Goal: Task Accomplishment & Management: Use online tool/utility

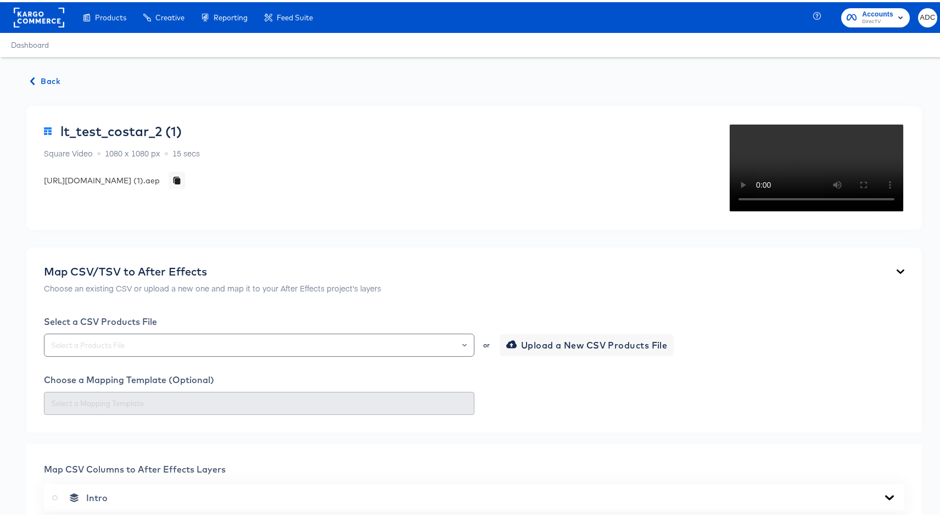
click at [46, 82] on span "Back" at bounding box center [46, 80] width 30 height 14
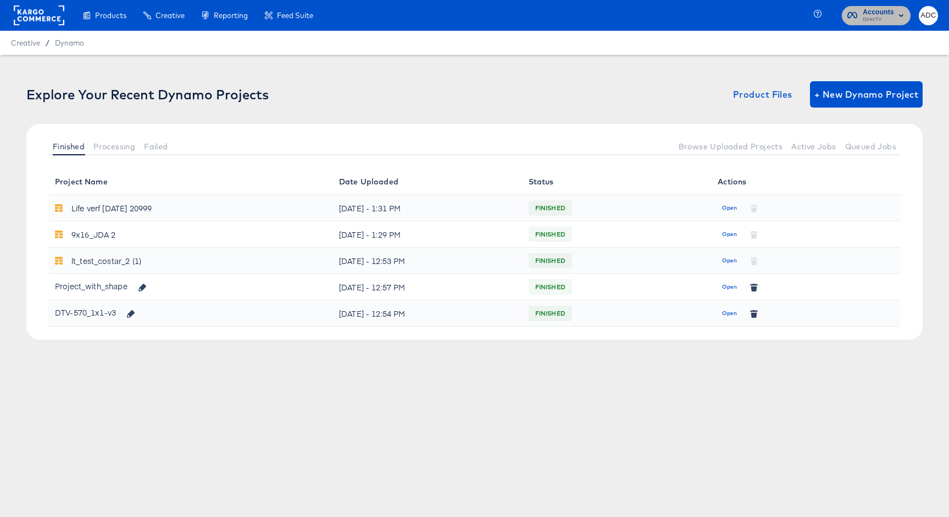
click at [871, 12] on span "Accounts" at bounding box center [877, 13] width 31 height 12
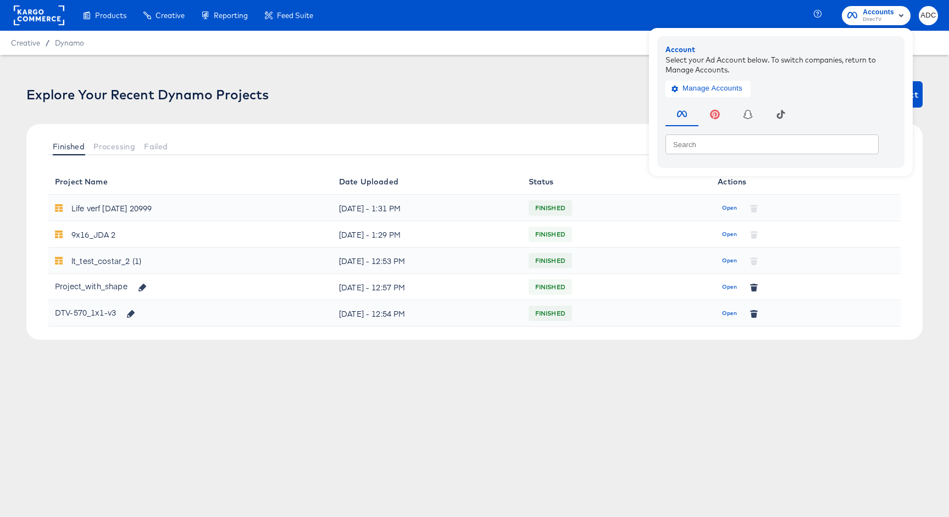
click at [278, 53] on div "Creative / Dynamo" at bounding box center [474, 43] width 949 height 24
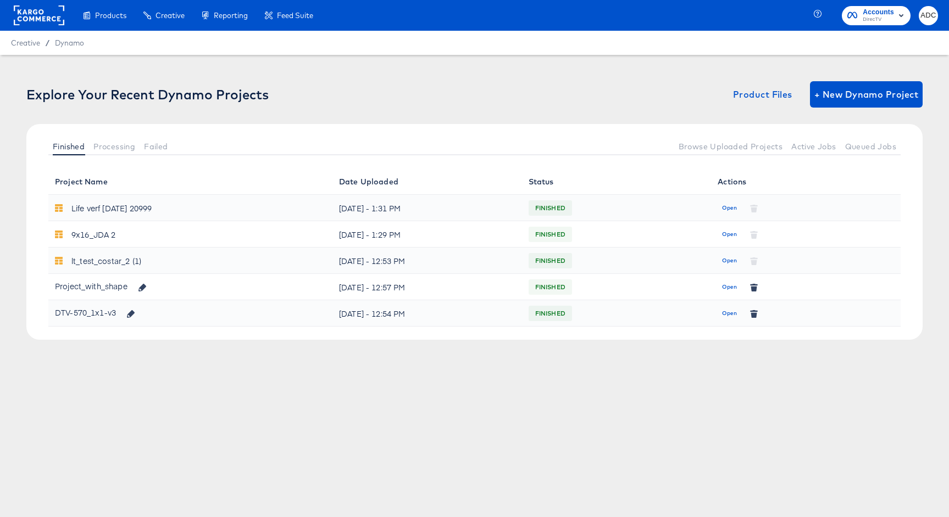
click at [50, 15] on rect at bounding box center [39, 15] width 51 height 20
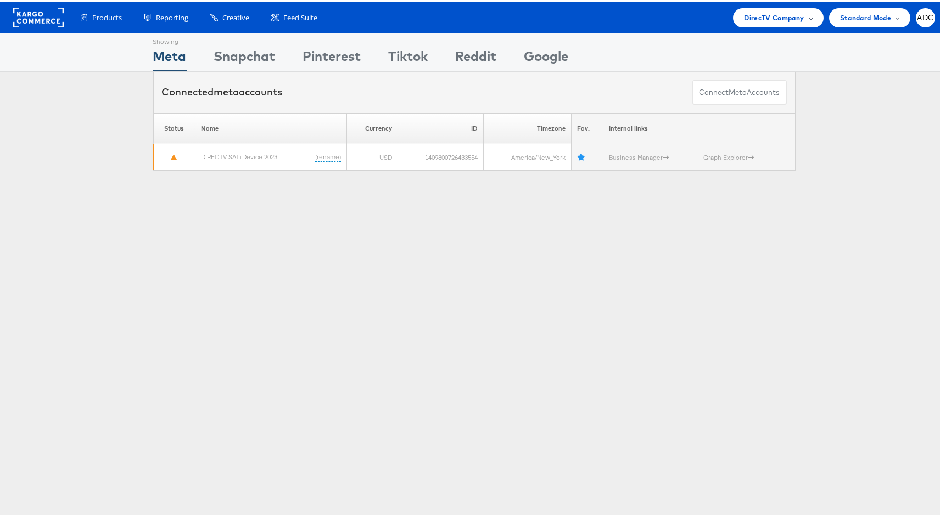
click at [787, 19] on span "DirecTV Company" at bounding box center [774, 16] width 60 height 12
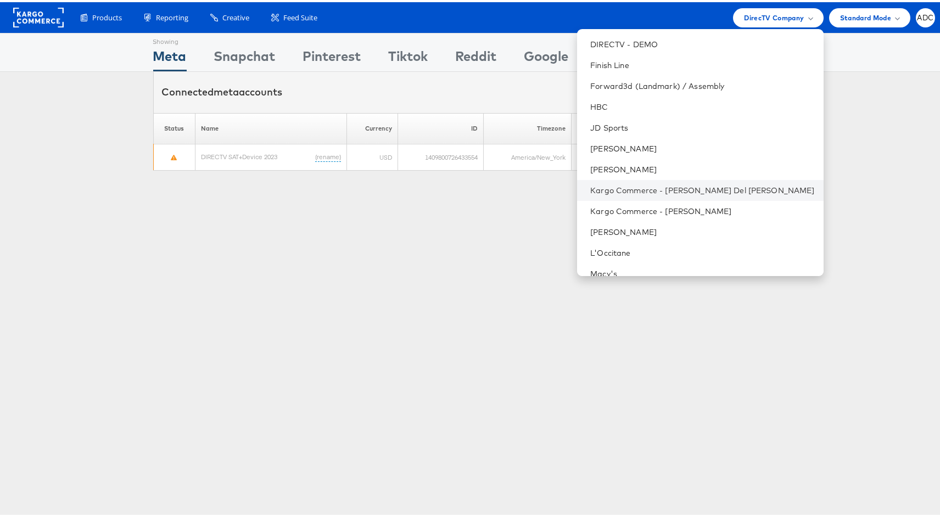
scroll to position [196, 0]
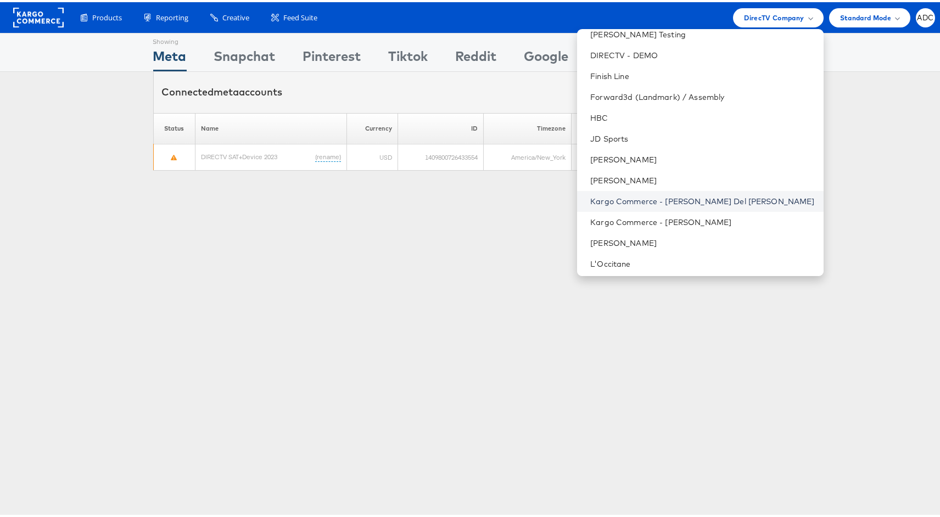
click at [705, 198] on link "Kargo Commerce - [PERSON_NAME] Del [PERSON_NAME]" at bounding box center [702, 199] width 224 height 11
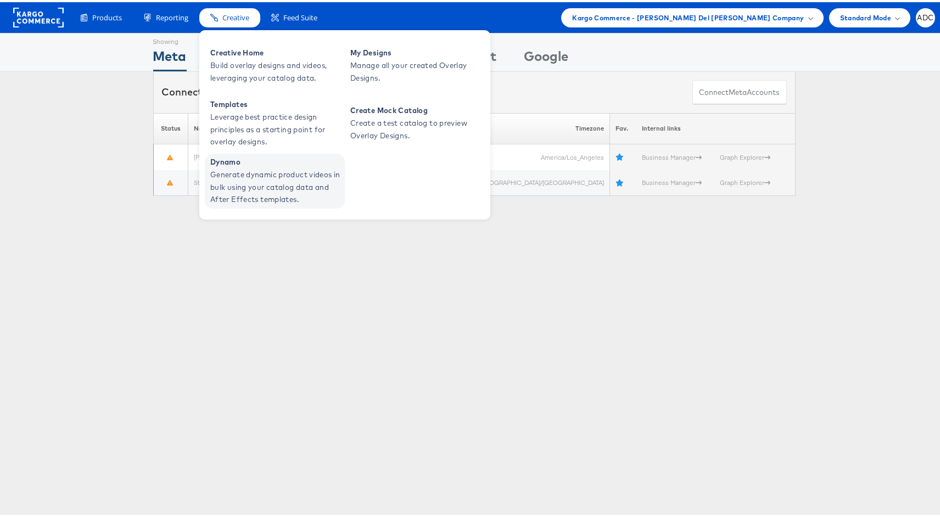
click at [236, 180] on span "Generate dynamic product videos in bulk using your catalog data and After Effec…" at bounding box center [276, 184] width 132 height 37
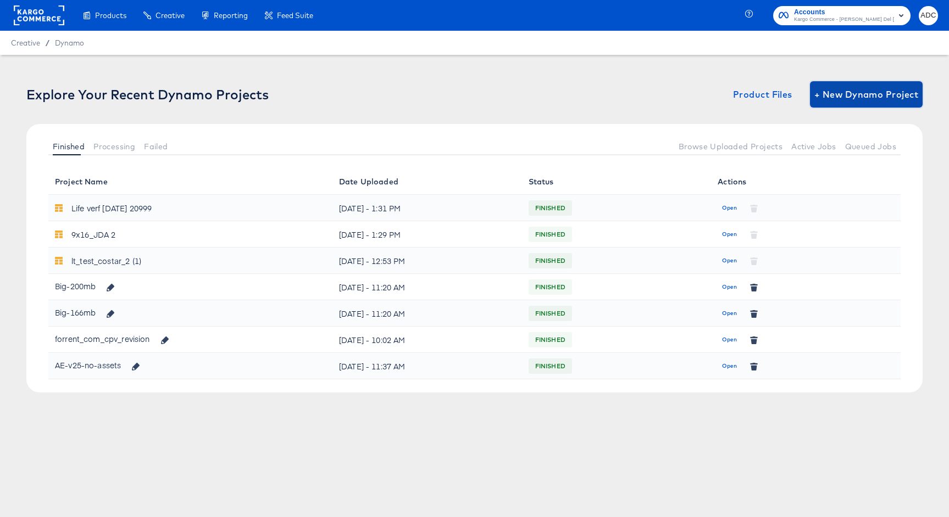
click at [841, 97] on span "+ New Dynamo Project" at bounding box center [866, 94] width 104 height 15
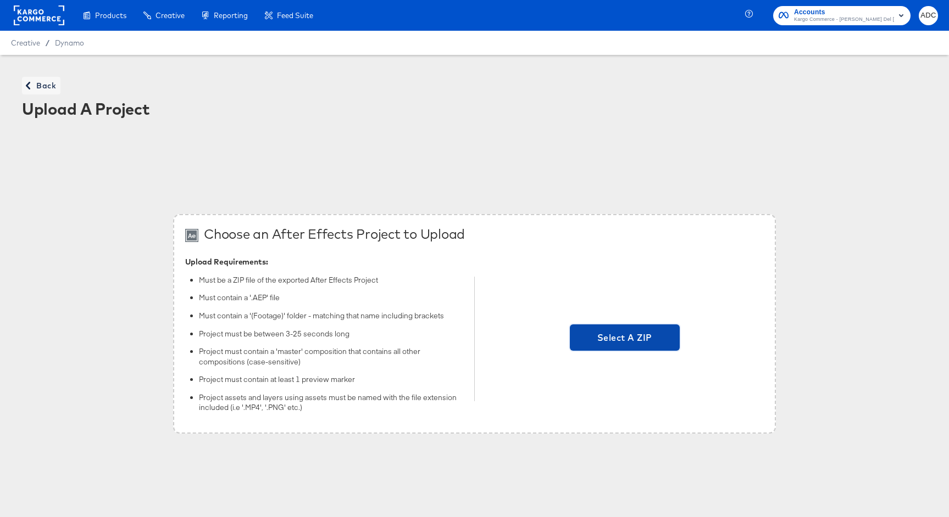
click at [612, 345] on span "Select A ZIP" at bounding box center [625, 338] width 110 height 26
click at [624, 339] on input "Select A ZIP" at bounding box center [624, 339] width 0 height 0
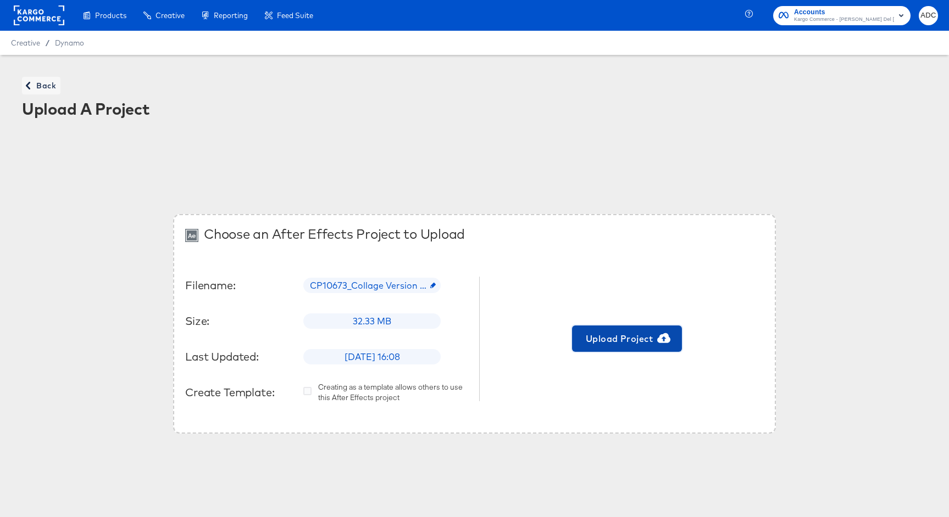
click at [624, 336] on span "Upload Project" at bounding box center [626, 338] width 101 height 15
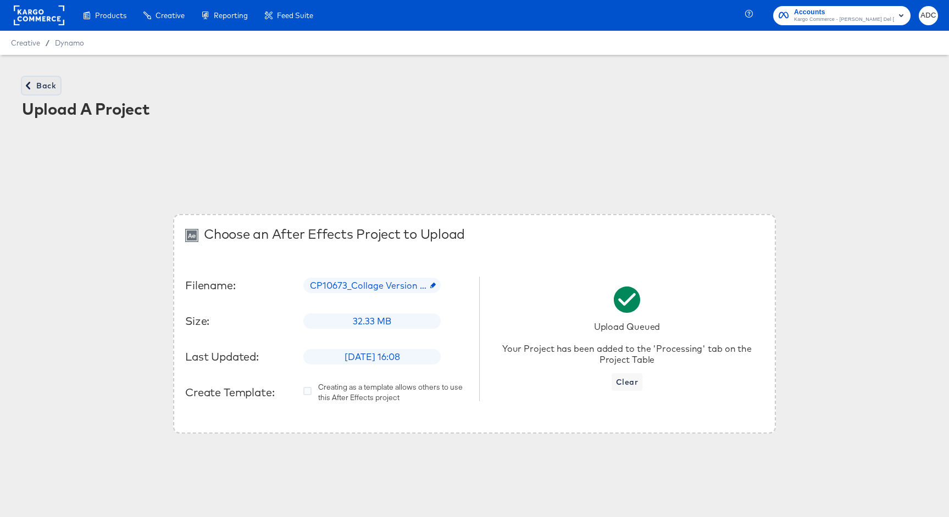
click at [27, 87] on icon "button" at bounding box center [28, 86] width 4 height 8
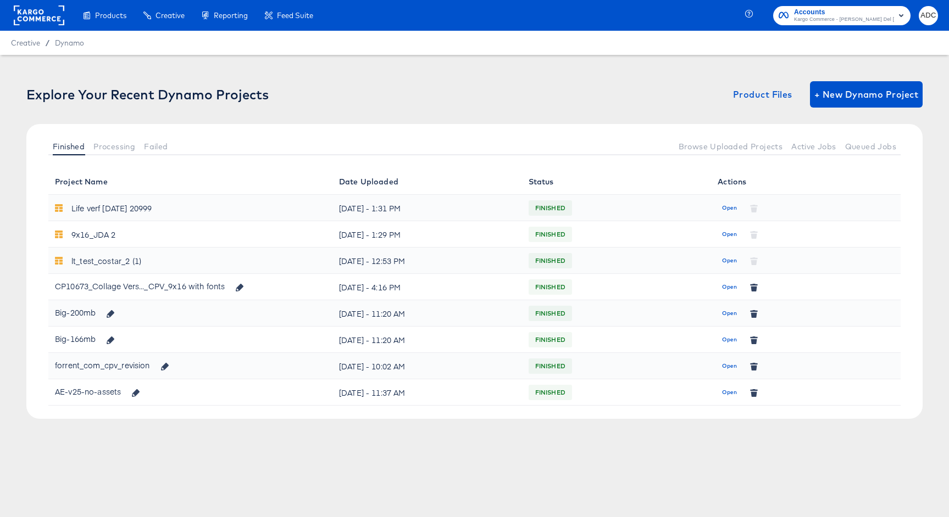
click at [55, 20] on rect at bounding box center [39, 15] width 51 height 20
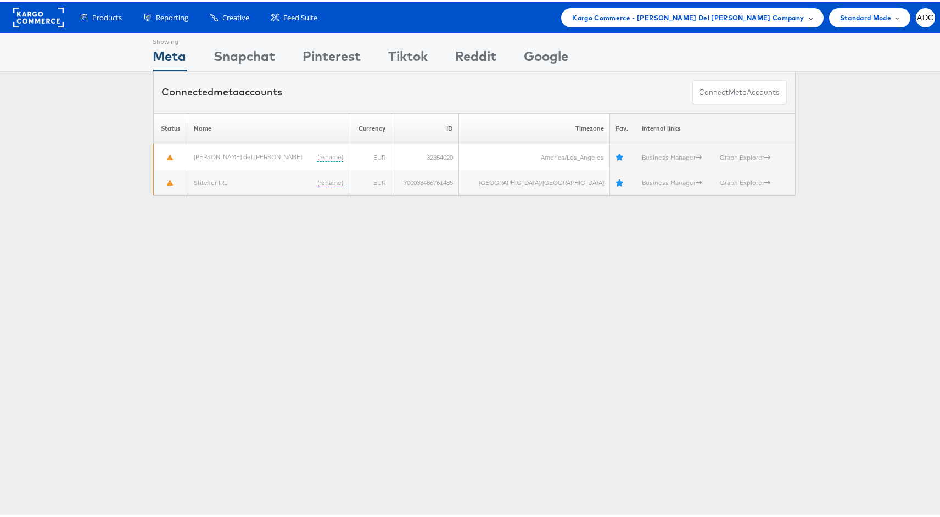
click at [758, 12] on span "Kargo Commerce - Antonio Del Castillio Company" at bounding box center [688, 16] width 232 height 12
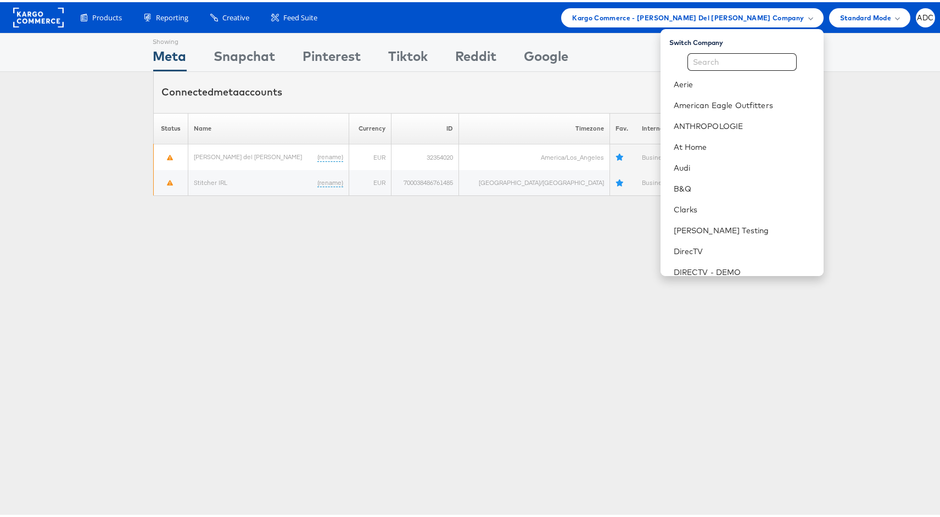
click at [731, 48] on div "Switch Company Aerie American Eagle Outfitters ANTHROPOLOGIE At Home Audi B&Q C…" at bounding box center [742, 150] width 163 height 247
click at [733, 52] on input "text" at bounding box center [742, 60] width 109 height 18
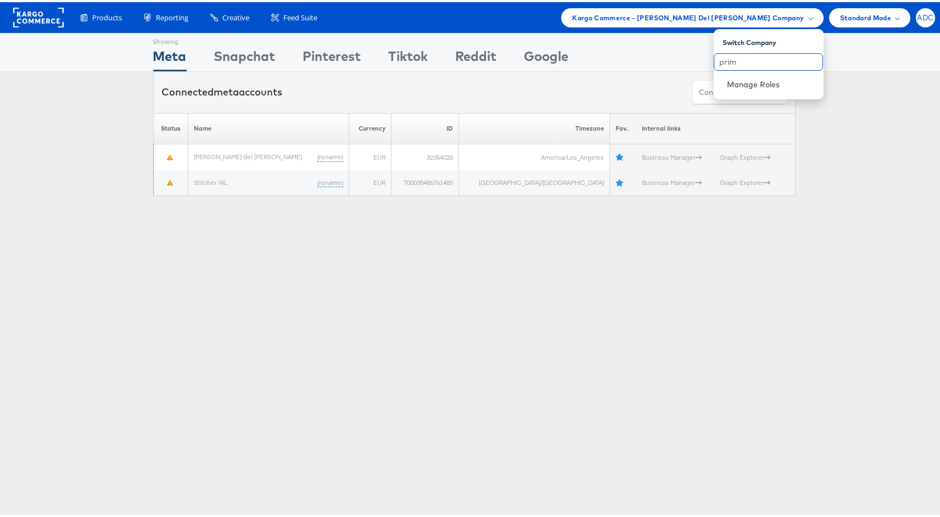
type input "prim"
click at [919, 14] on span "ADC" at bounding box center [925, 15] width 16 height 7
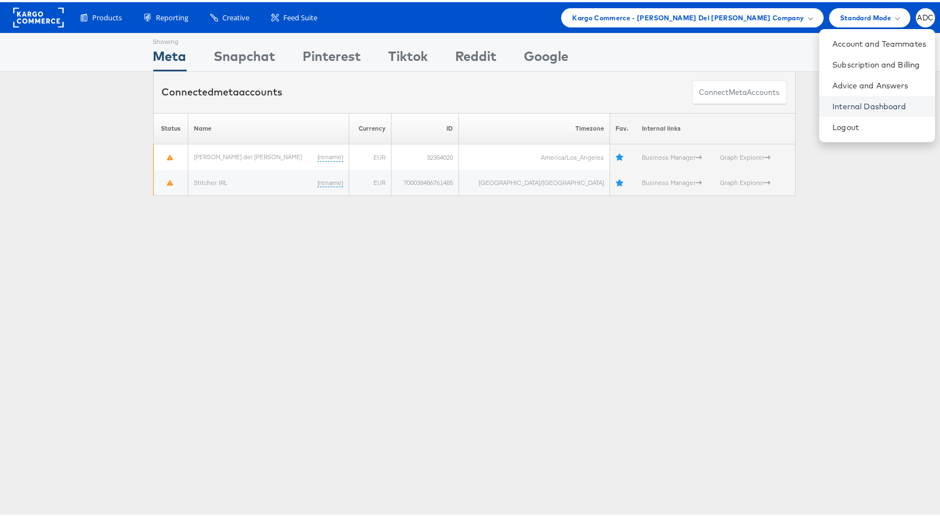
click at [846, 108] on link "Internal Dashboard" at bounding box center [880, 104] width 94 height 11
click at [700, 15] on span "Kargo Commerce - Antonio Del Castillio Company" at bounding box center [688, 16] width 232 height 12
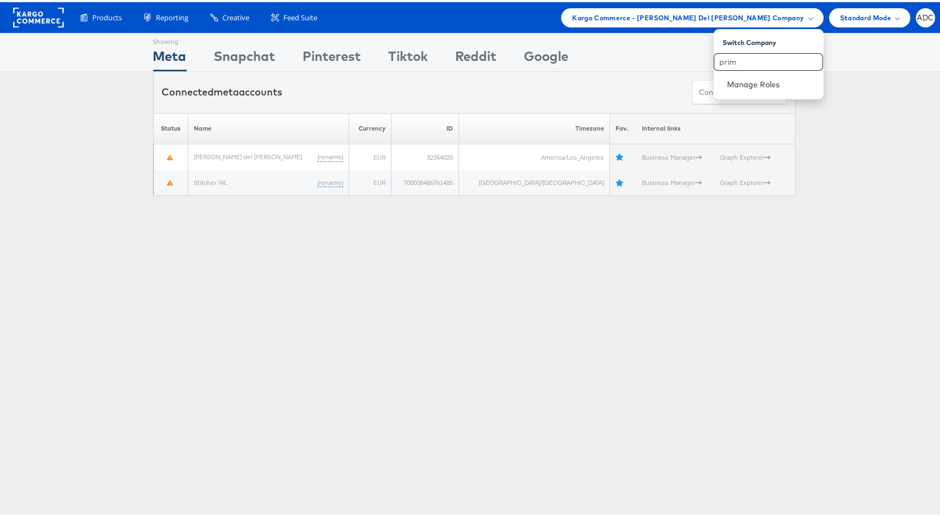
click at [646, 300] on div "Showing Meta Showing Snapchat Showing Pinterest Showing Tiktok Showing Reddit S…" at bounding box center [474, 305] width 949 height 549
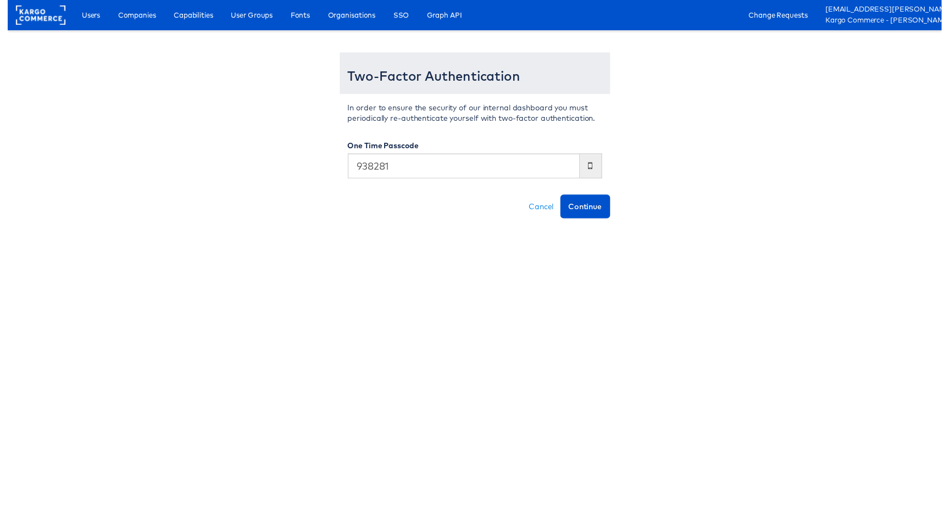
type input "938281"
click at [561, 198] on button "Continue" at bounding box center [586, 210] width 51 height 24
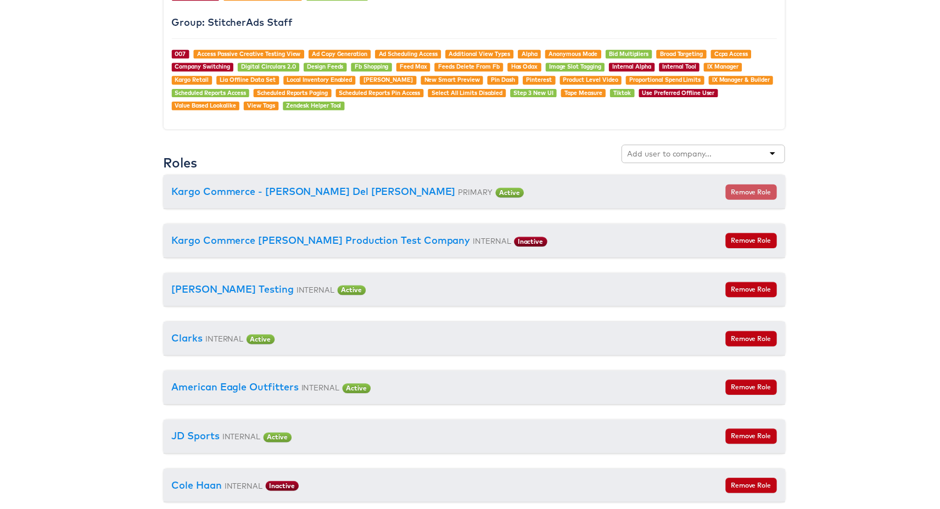
scroll to position [1183, 0]
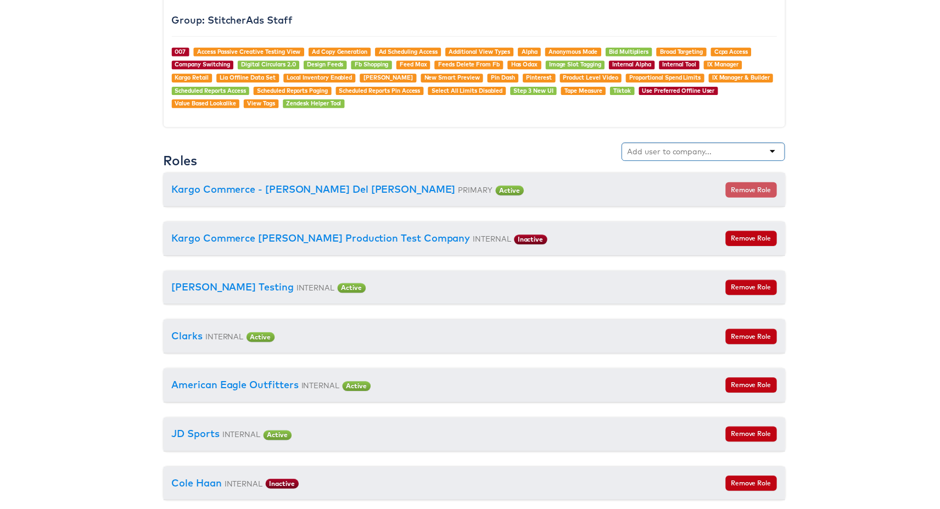
click at [666, 157] on input "text" at bounding box center [672, 152] width 87 height 11
type input "prim"
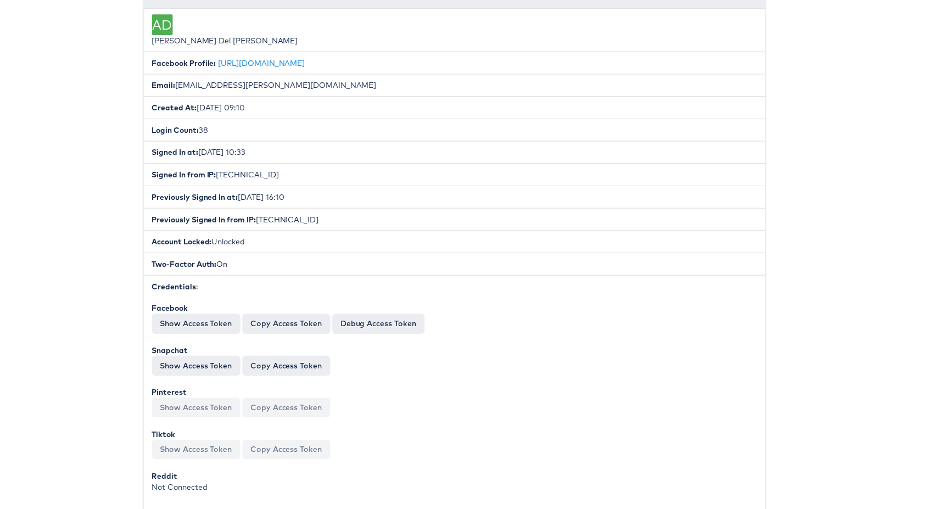
scroll to position [0, 20]
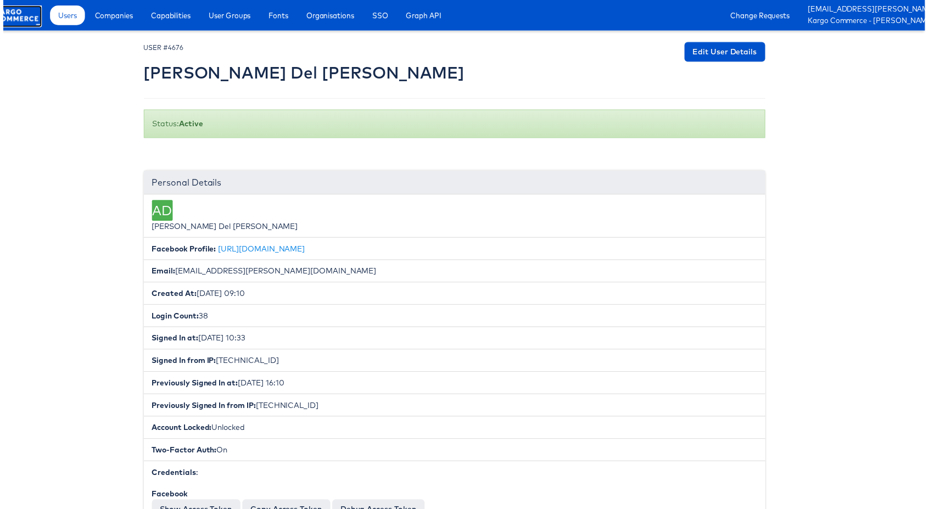
click at [12, 16] on rect at bounding box center [13, 15] width 51 height 20
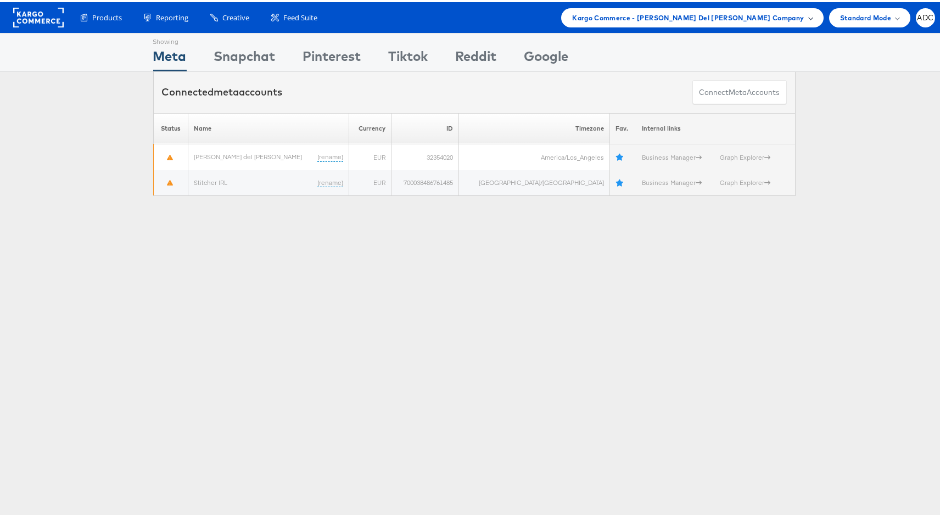
click at [666, 20] on span "Kargo Commerce - [PERSON_NAME] Del [PERSON_NAME] Company" at bounding box center [688, 16] width 232 height 12
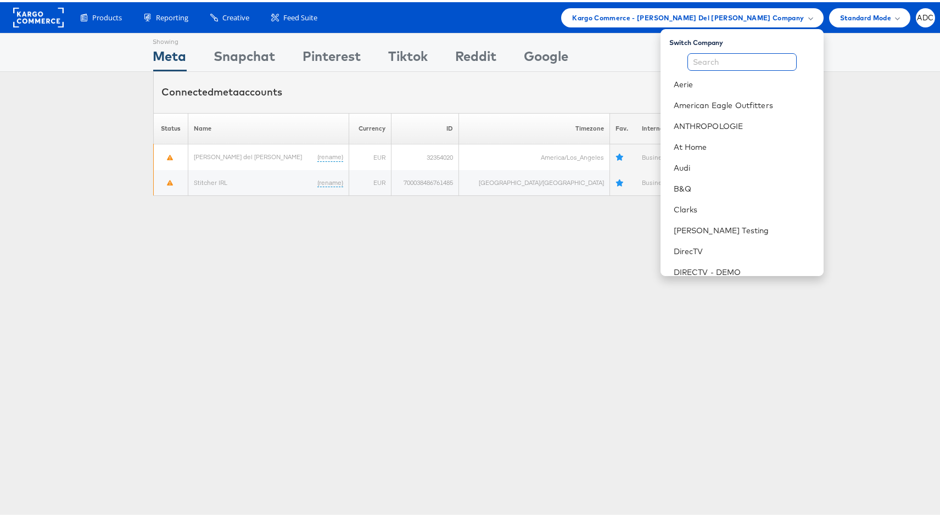
click at [713, 59] on input "text" at bounding box center [742, 60] width 109 height 18
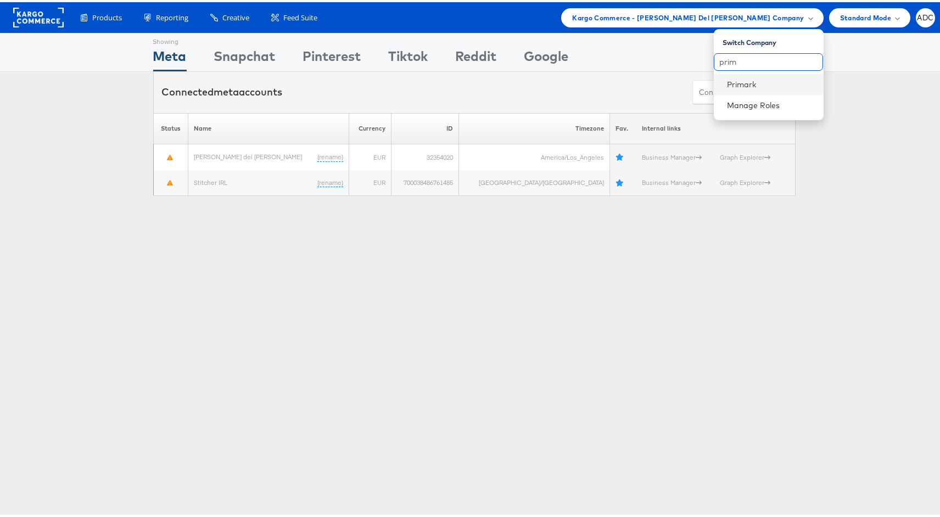
type input "prim"
click at [738, 75] on li "Primark" at bounding box center [769, 82] width 110 height 21
click at [744, 83] on link "Primark" at bounding box center [771, 82] width 88 height 11
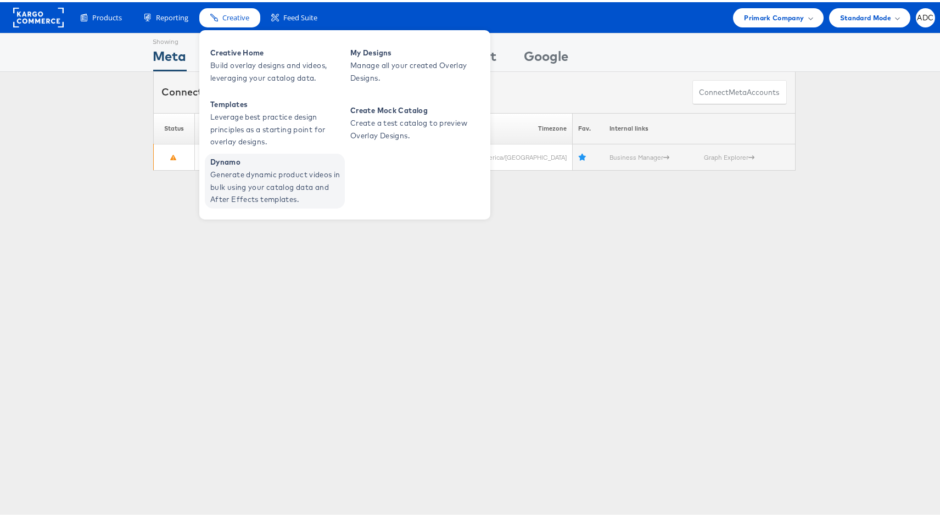
click at [260, 173] on span "Generate dynamic product videos in bulk using your catalog data and After Effec…" at bounding box center [276, 184] width 132 height 37
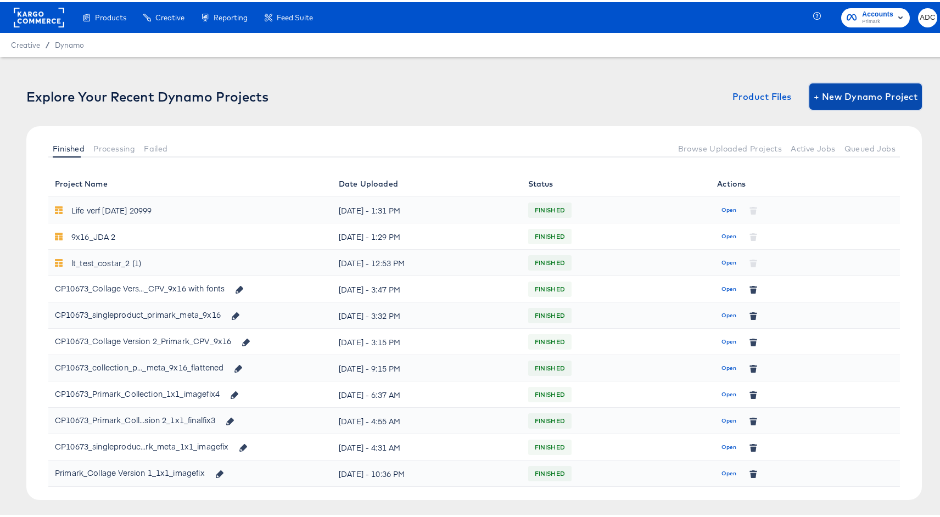
click at [849, 97] on span "+ New Dynamo Project" at bounding box center [866, 94] width 104 height 15
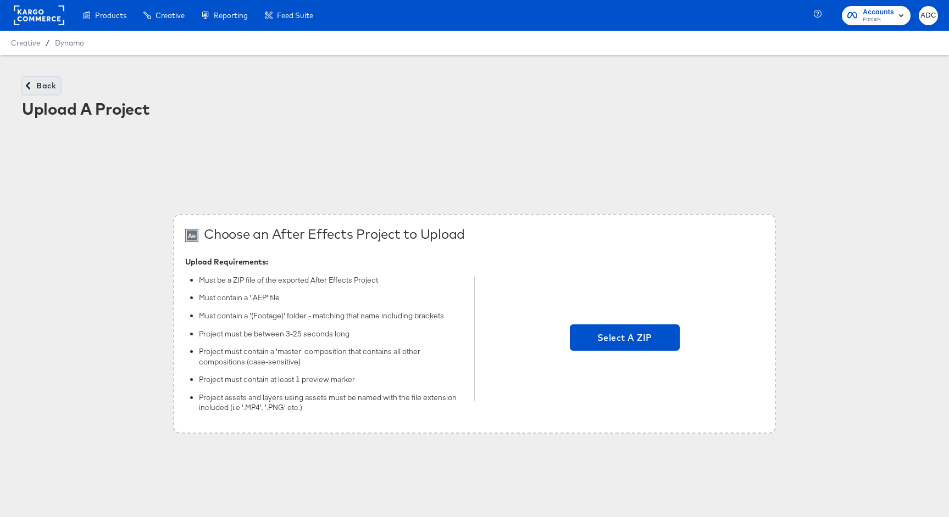
click at [31, 80] on span "Back" at bounding box center [41, 86] width 30 height 14
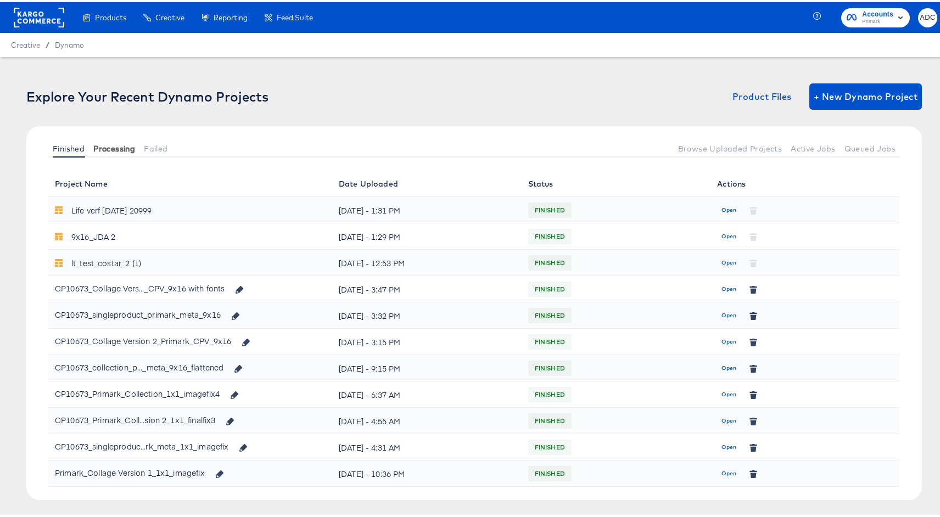
click at [113, 151] on button "Processing" at bounding box center [114, 146] width 51 height 18
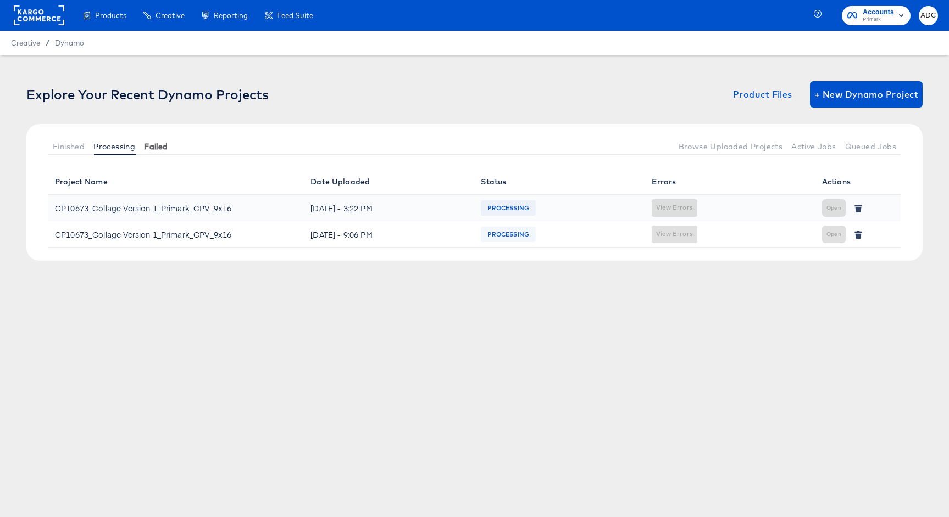
click at [150, 144] on span "Failed" at bounding box center [156, 146] width 24 height 9
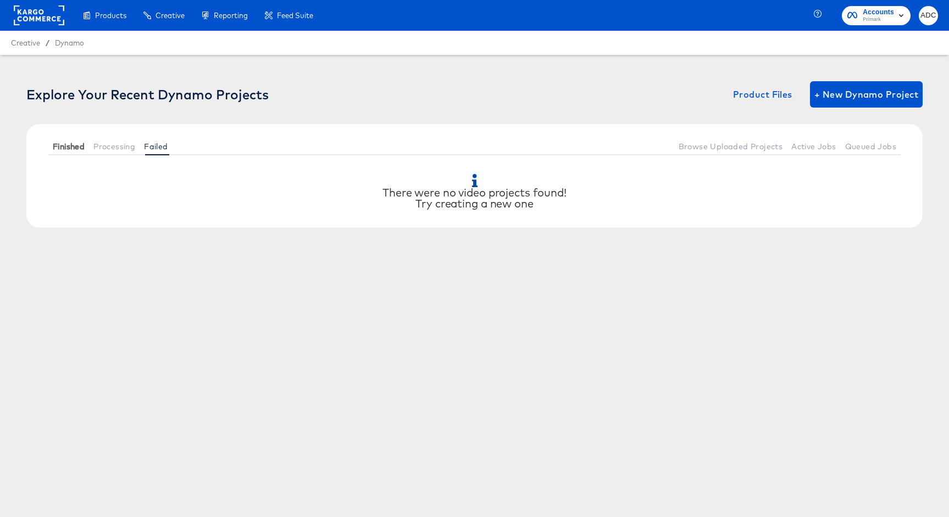
click at [67, 145] on span "Finished" at bounding box center [69, 146] width 32 height 9
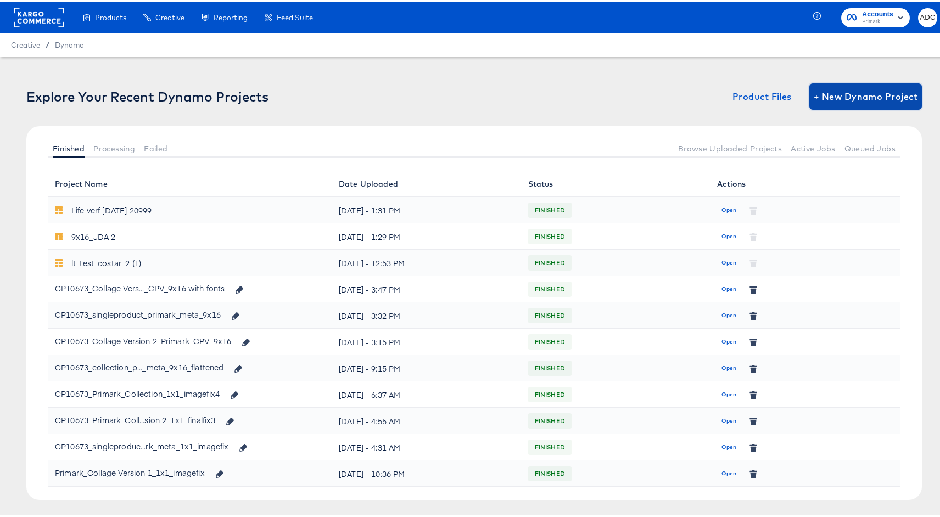
click at [838, 101] on span "+ New Dynamo Project" at bounding box center [866, 94] width 104 height 15
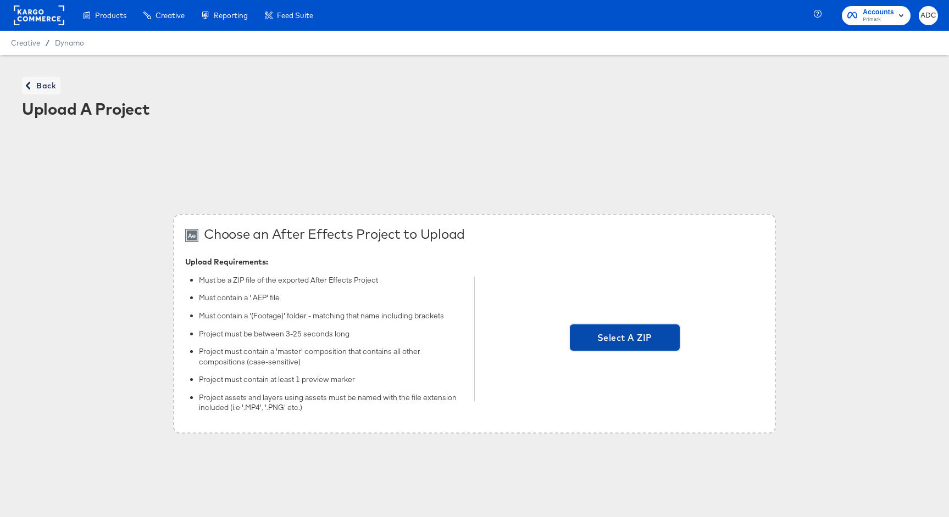
click at [651, 336] on span "Select A ZIP" at bounding box center [624, 337] width 101 height 15
click at [624, 339] on input "Select A ZIP" at bounding box center [624, 339] width 0 height 0
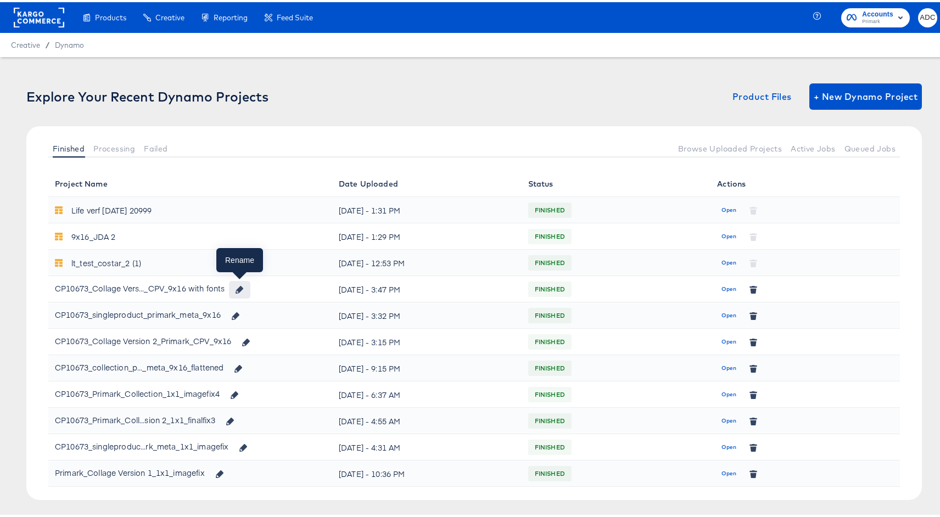
click at [243, 288] on icon "button" at bounding box center [240, 288] width 8 height 8
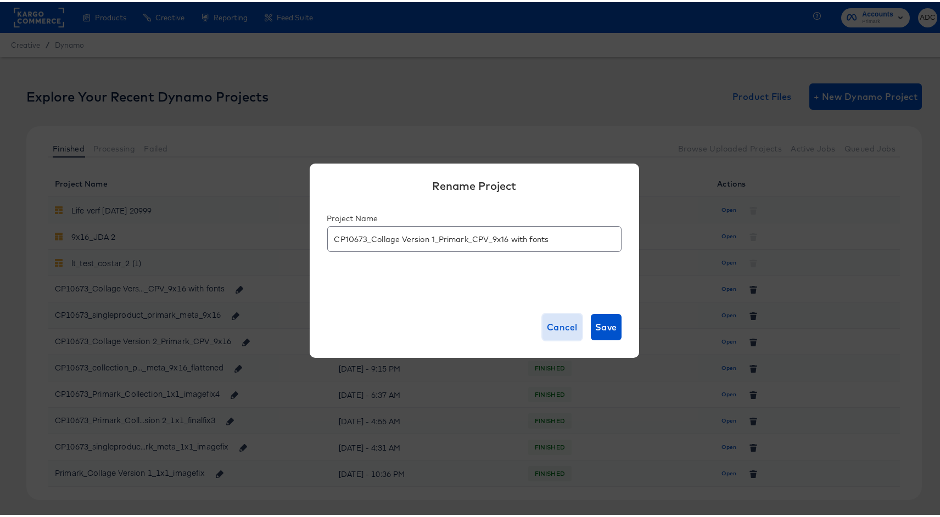
click at [549, 327] on span "Cancel" at bounding box center [562, 324] width 31 height 15
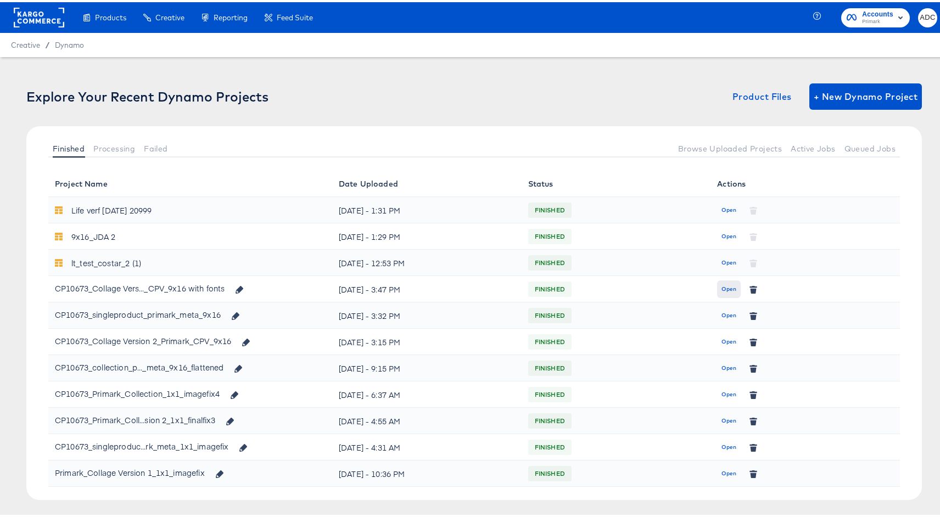
click at [722, 291] on span "Open" at bounding box center [729, 287] width 15 height 10
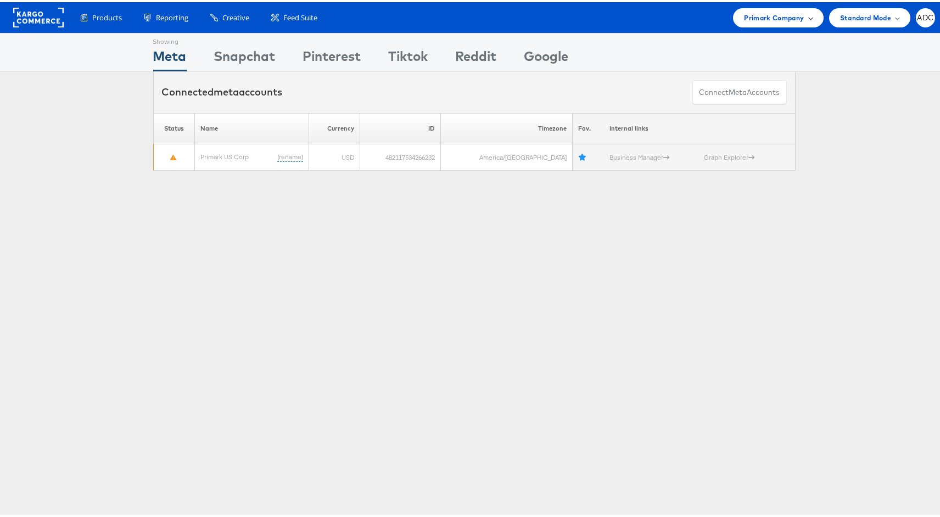
click at [774, 19] on span "Primark Company" at bounding box center [774, 16] width 60 height 12
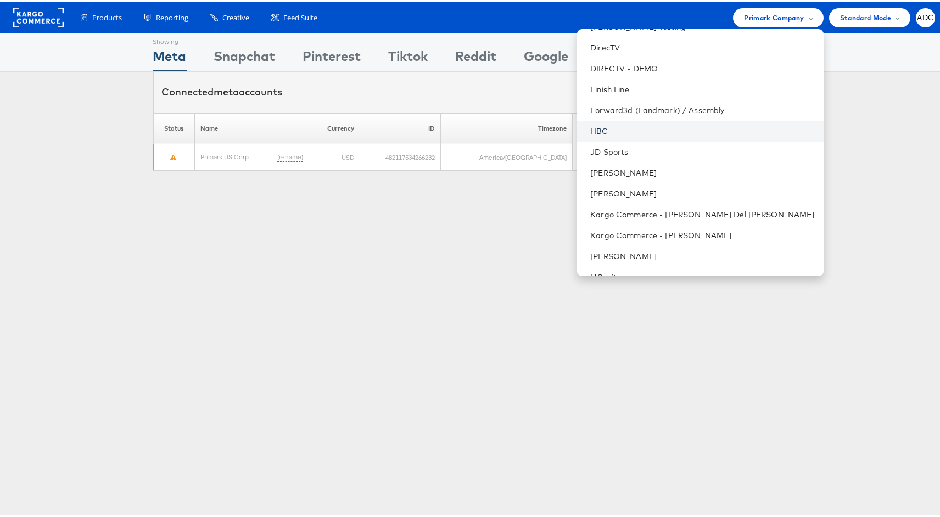
scroll to position [260, 0]
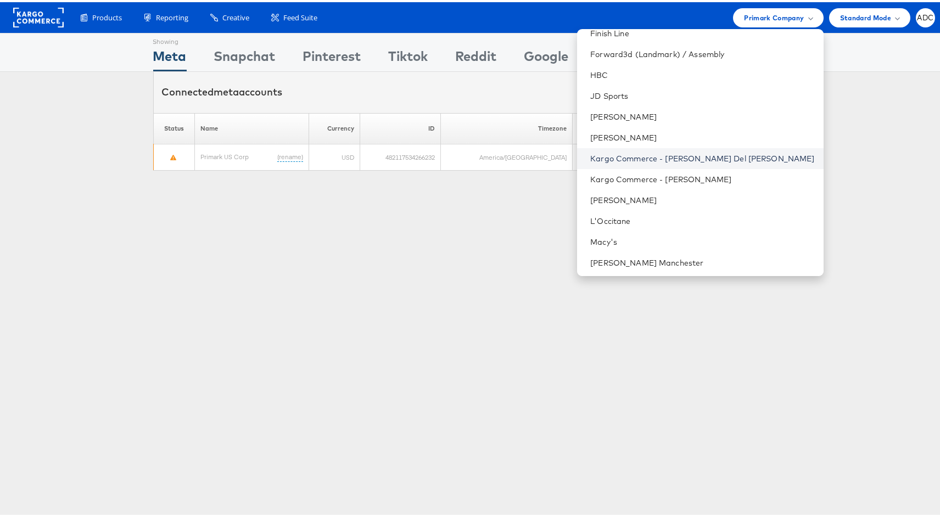
click at [727, 155] on link "Kargo Commerce - [PERSON_NAME] Del [PERSON_NAME]" at bounding box center [702, 156] width 224 height 11
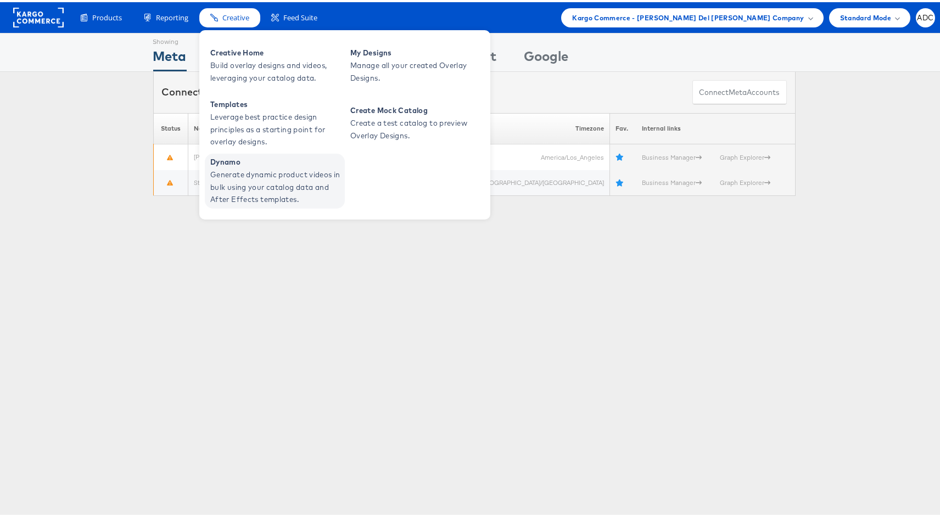
click at [243, 176] on span "Generate dynamic product videos in bulk using your catalog data and After Effec…" at bounding box center [276, 184] width 132 height 37
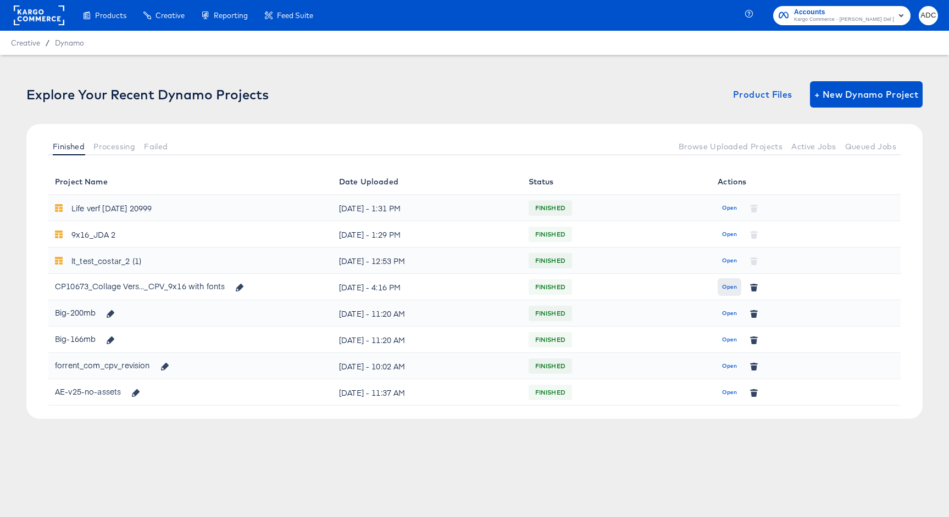
click at [732, 287] on span "Open" at bounding box center [729, 287] width 15 height 10
